Goal: Information Seeking & Learning: Learn about a topic

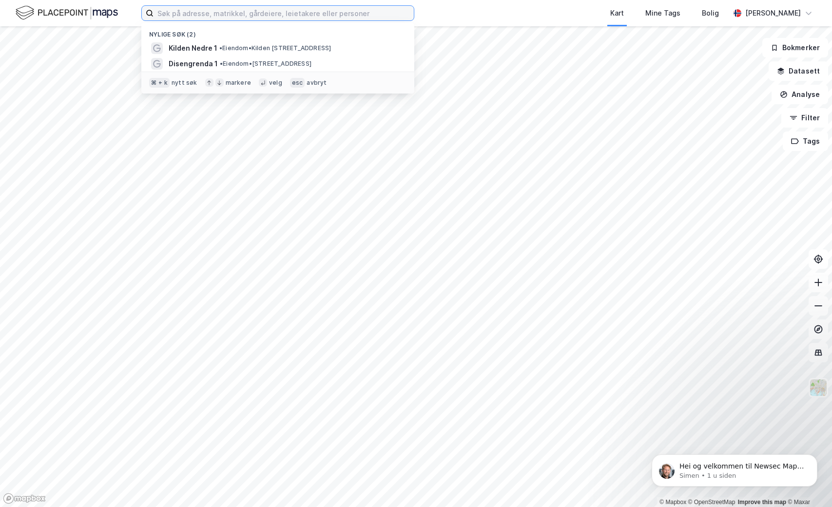
click at [235, 9] on input at bounding box center [284, 13] width 260 height 15
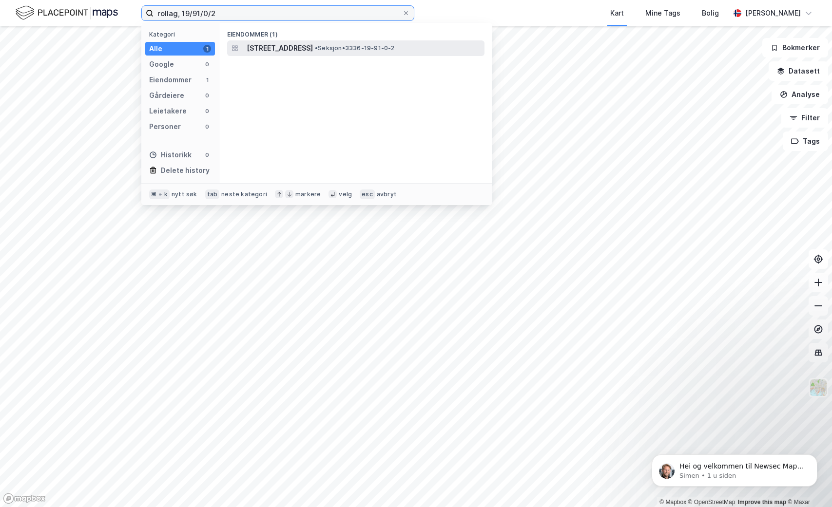
type input "rollag, 19/91/0/2"
click at [313, 51] on span "[STREET_ADDRESS]" at bounding box center [280, 48] width 66 height 12
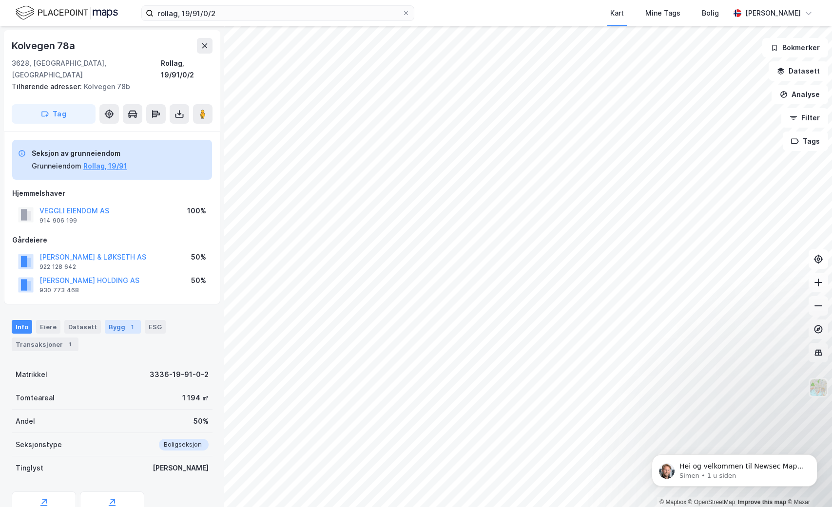
click at [111, 320] on div "Bygg 1" at bounding box center [123, 327] width 36 height 14
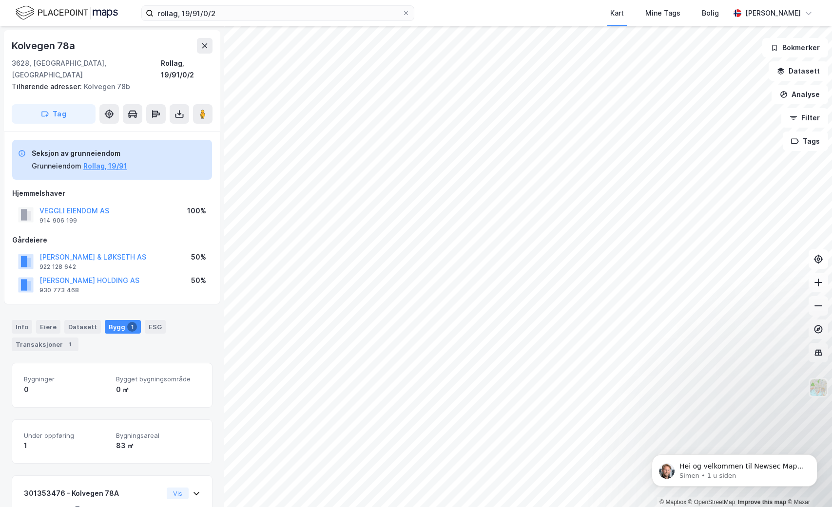
scroll to position [52, 0]
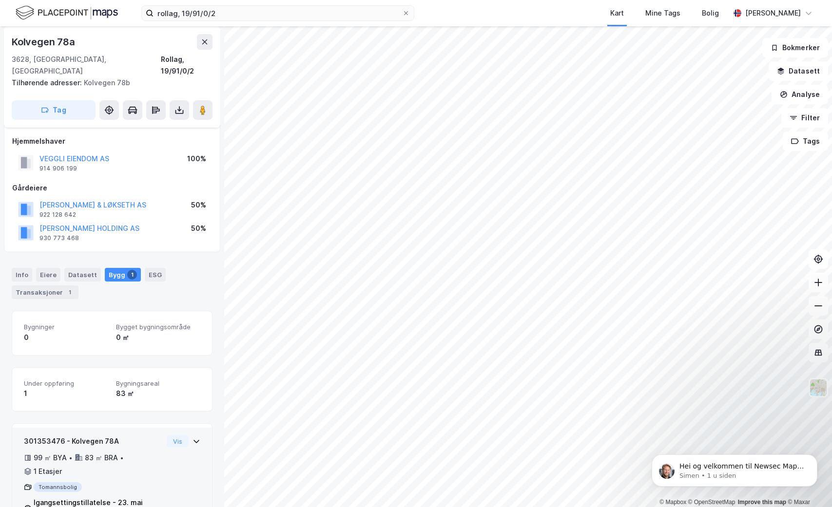
click at [200, 430] on div "301353476 - Kolvegen 78A 99 ㎡ BYA • 83 ㎡ BRA • 1 Etasjer Tomannsbolig Igangsett…" at bounding box center [112, 478] width 200 height 100
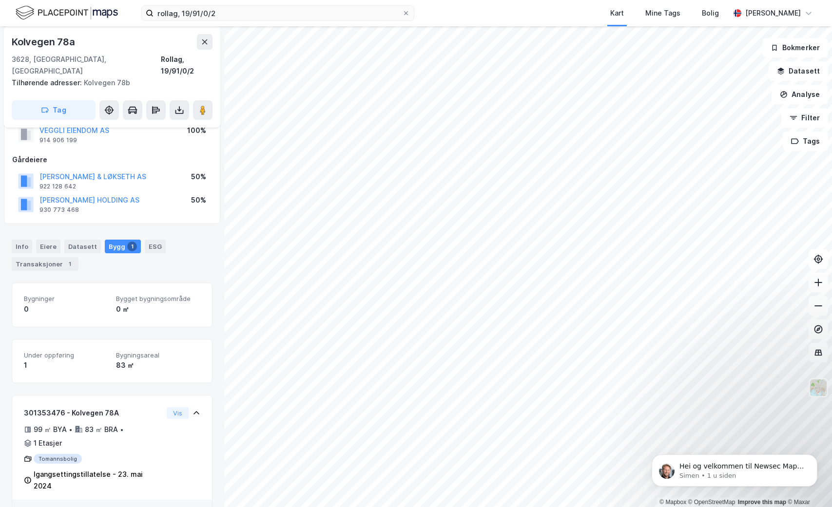
scroll to position [112, 0]
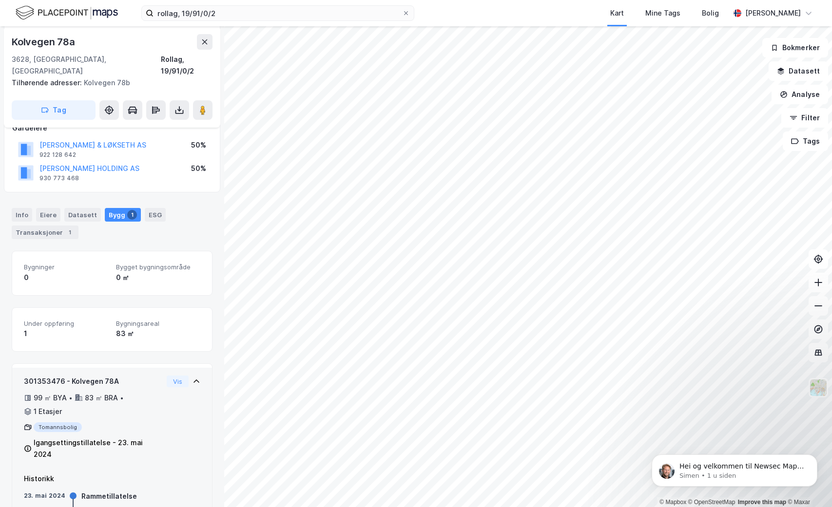
click at [97, 437] on div "Igangsettingstillatelse - 23. mai 2024" at bounding box center [98, 448] width 129 height 23
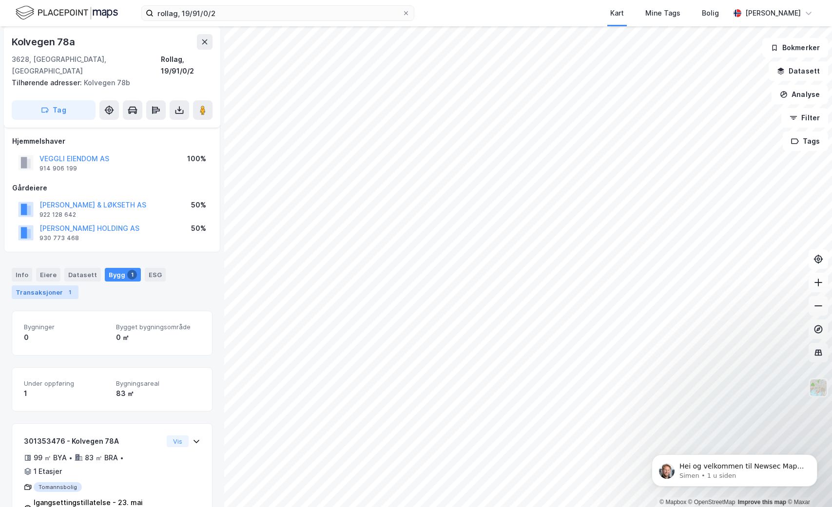
click at [53, 286] on div "Transaksjoner 1" at bounding box center [45, 293] width 67 height 14
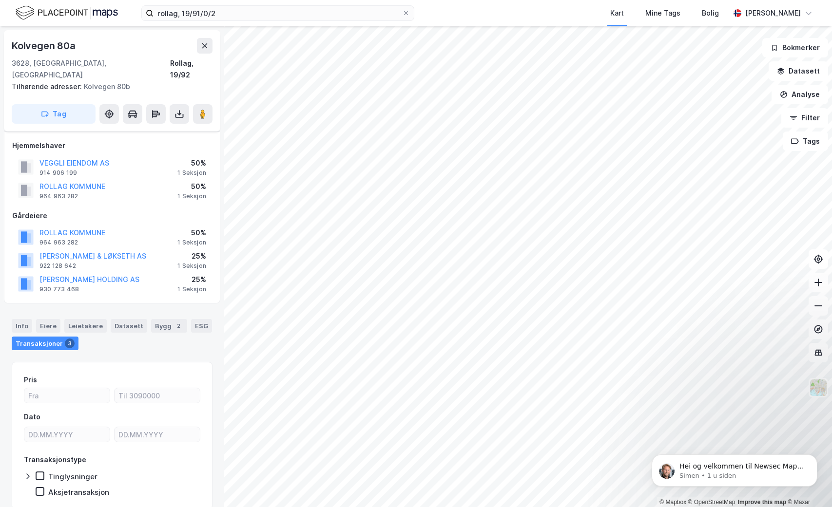
scroll to position [25, 0]
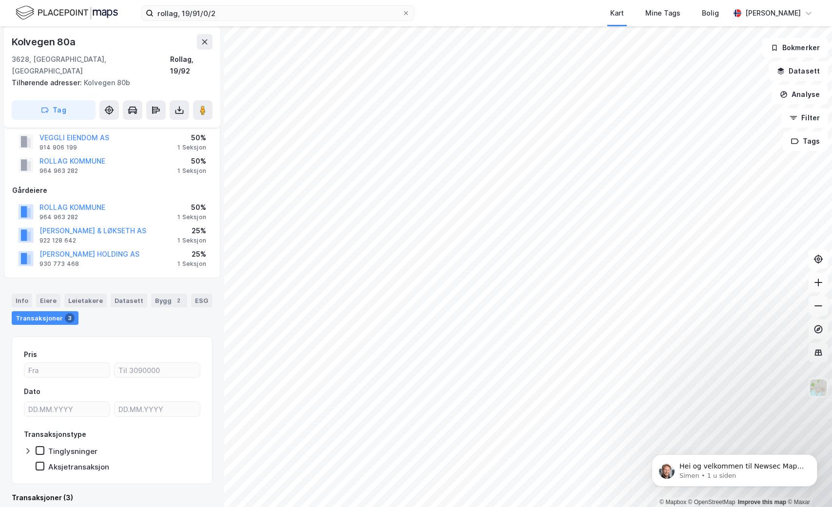
click at [45, 311] on div "Transaksjoner 3" at bounding box center [45, 318] width 67 height 14
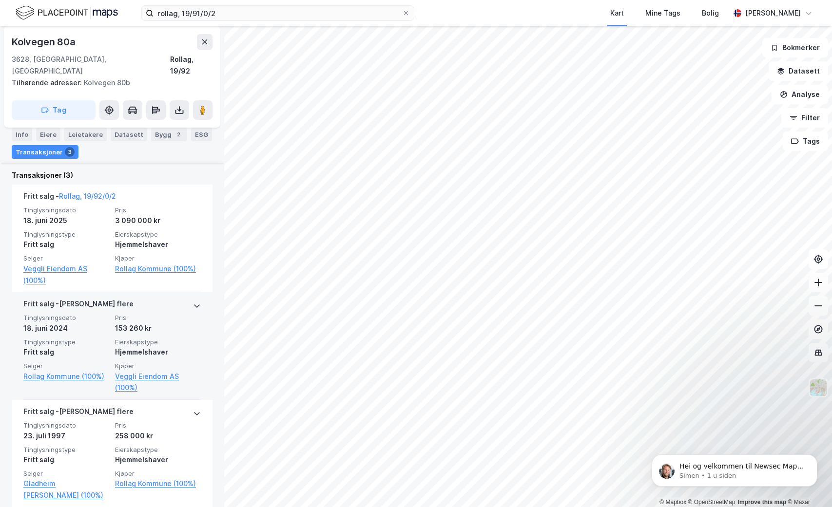
scroll to position [0, 0]
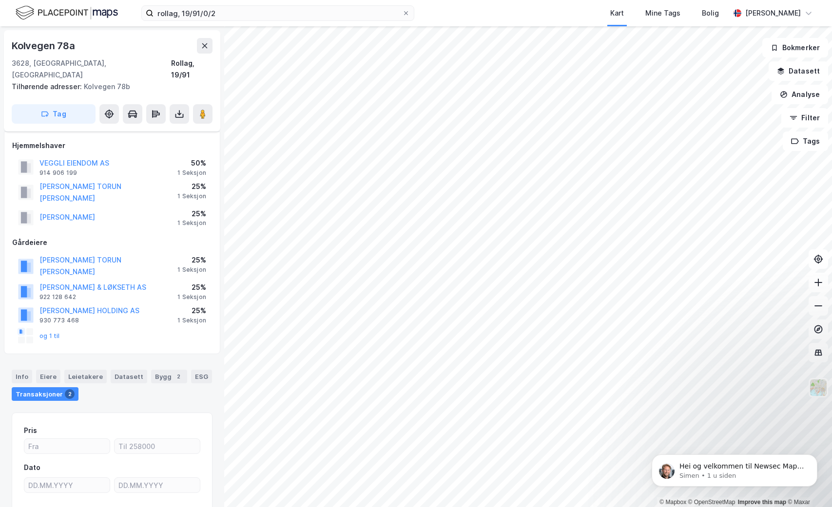
scroll to position [68, 0]
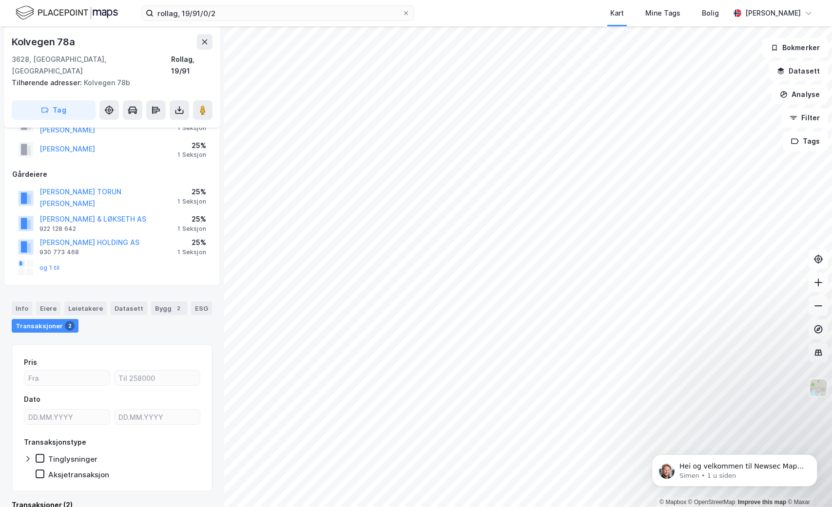
click at [60, 319] on div "Transaksjoner 2" at bounding box center [45, 326] width 67 height 14
click at [57, 319] on div "Transaksjoner 2" at bounding box center [45, 326] width 67 height 14
click at [0, 0] on button "og 1 til" at bounding box center [0, 0] width 0 height 0
